Goal: Information Seeking & Learning: Check status

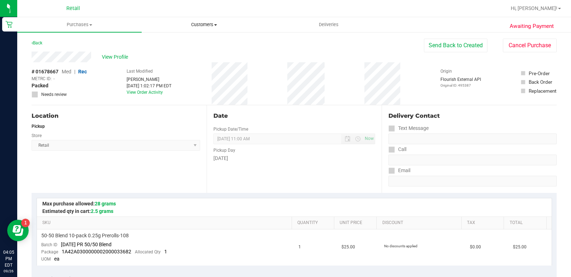
click at [214, 31] on uib-tab-heading "Customers All customers Add a new customer All physicians" at bounding box center [204, 25] width 124 height 14
click at [209, 24] on span "Customers" at bounding box center [204, 25] width 124 height 6
click at [204, 20] on uib-tab-heading "Customers All customers Add a new customer All physicians" at bounding box center [204, 24] width 124 height 15
click at [177, 44] on span "All customers" at bounding box center [168, 43] width 52 height 6
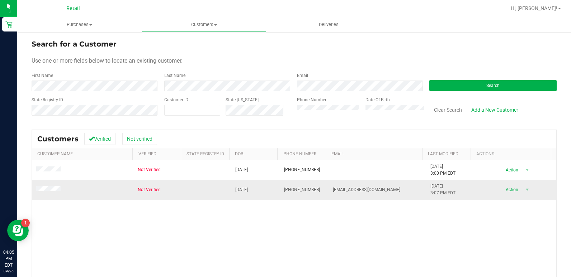
click at [45, 192] on span at bounding box center [49, 189] width 27 height 7
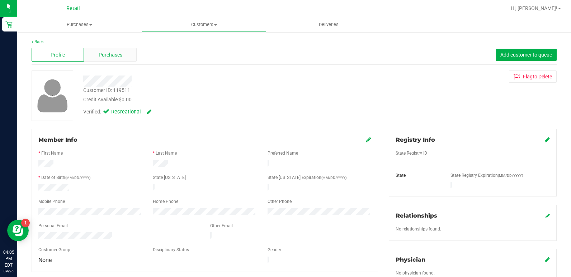
click at [98, 49] on div "Purchases" at bounding box center [110, 55] width 52 height 14
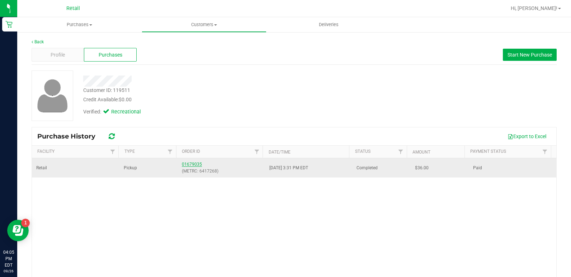
click at [187, 162] on link "01679035" at bounding box center [192, 164] width 20 height 5
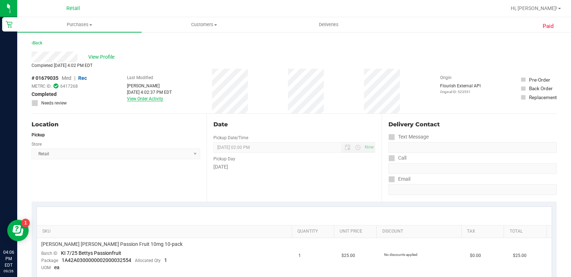
click at [147, 99] on link "View Order Activity" at bounding box center [145, 98] width 36 height 5
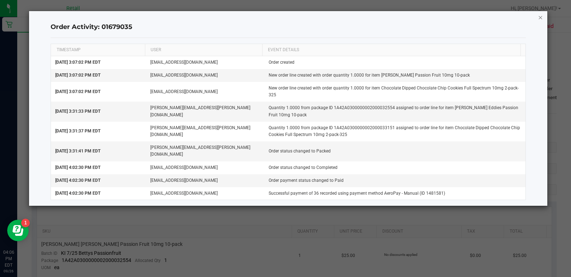
click at [540, 16] on icon "button" at bounding box center [540, 17] width 5 height 9
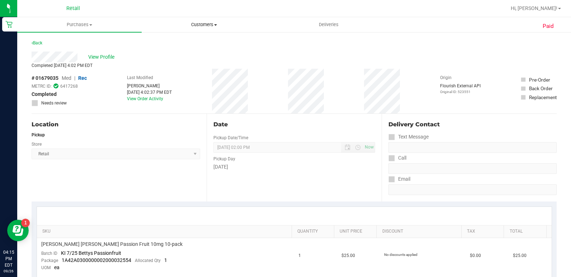
click at [209, 25] on span "Customers" at bounding box center [204, 25] width 124 height 6
click at [201, 42] on li "All customers" at bounding box center [204, 43] width 124 height 9
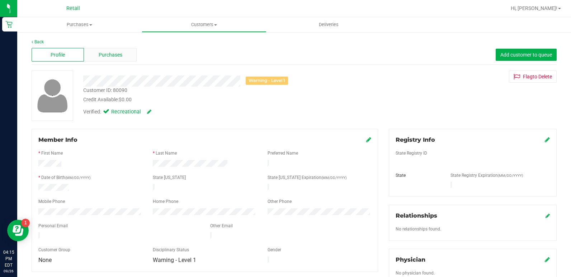
click at [106, 50] on div "Purchases" at bounding box center [110, 55] width 52 height 14
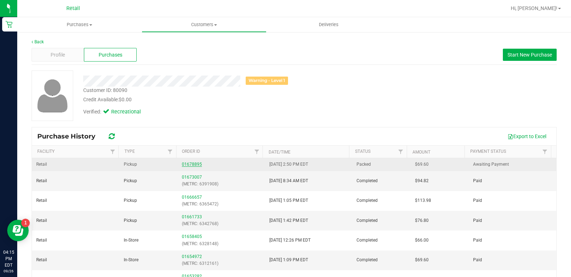
click at [187, 164] on link "01678895" at bounding box center [192, 164] width 20 height 5
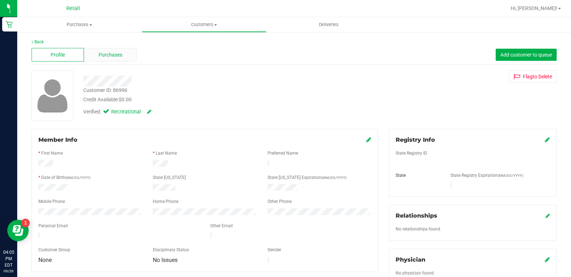
click at [95, 59] on div "Purchases" at bounding box center [110, 55] width 52 height 14
